Goal: Navigation & Orientation: Find specific page/section

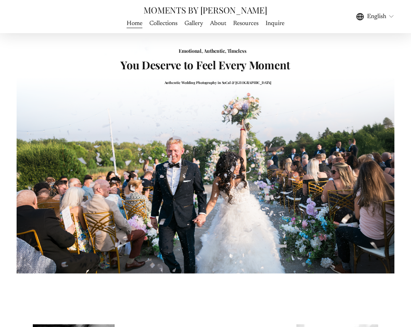
click at [168, 26] on link "Collections" at bounding box center [163, 23] width 28 height 10
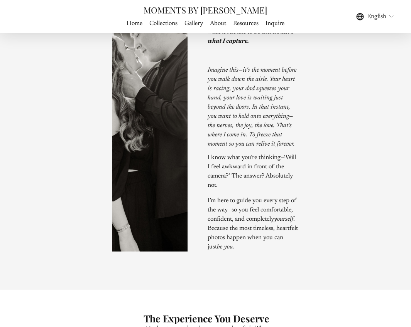
scroll to position [753, 0]
